Goal: Communication & Community: Connect with others

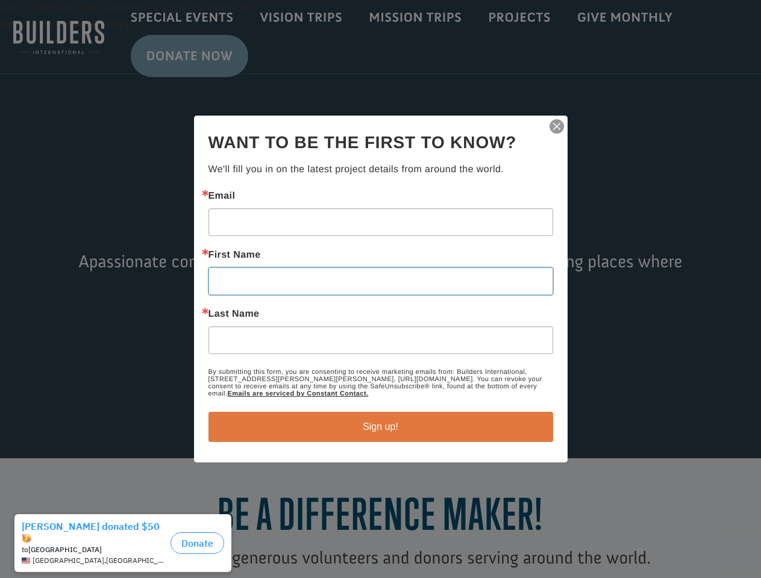
click at [380, 289] on input "First Name" at bounding box center [380, 281] width 345 height 28
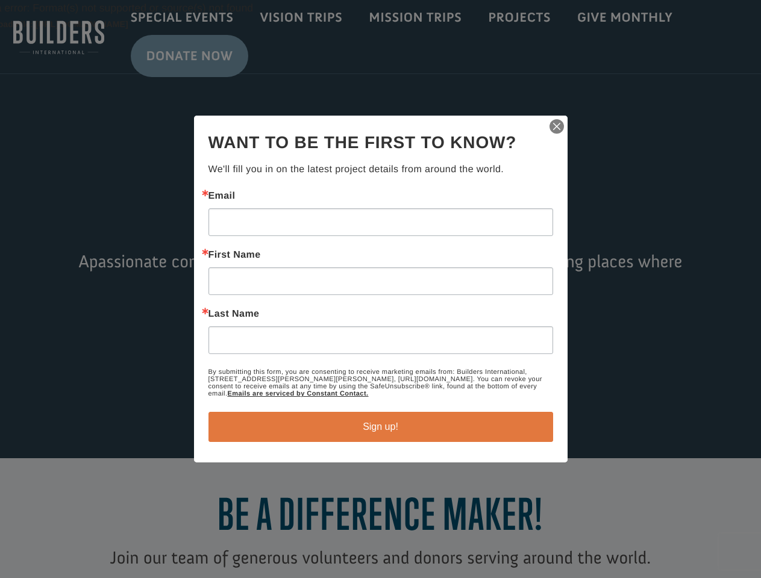
click at [557, 127] on img "button" at bounding box center [556, 126] width 17 height 17
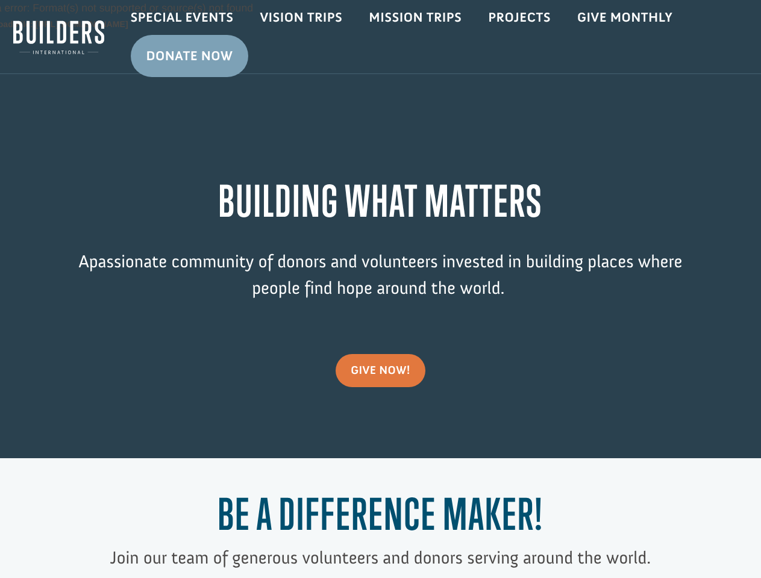
click at [381, 427] on div "Video Player Media error: Format(s) not supported or source(s) not found Downlo…" at bounding box center [380, 229] width 761 height 458
click at [126, 543] on h1 "Be a Difference Maker!" at bounding box center [380, 517] width 608 height 56
click at [197, 537] on h1 "Be a Difference Maker!" at bounding box center [380, 517] width 608 height 56
